Goal: Transaction & Acquisition: Purchase product/service

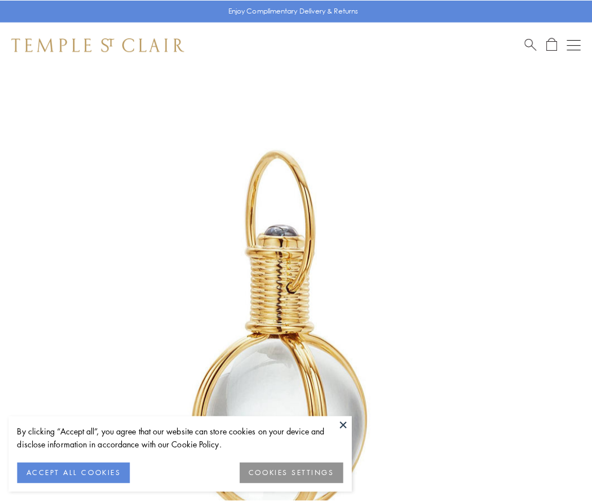
scroll to position [294, 0]
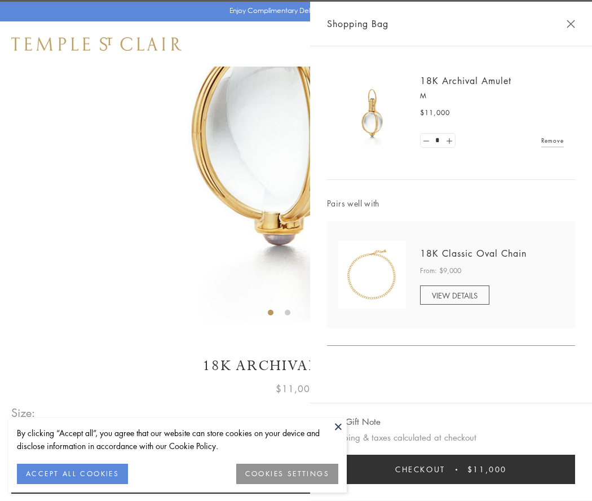
click at [451, 469] on button "Checkout $11,000" at bounding box center [451, 469] width 248 height 29
